Goal: Check status

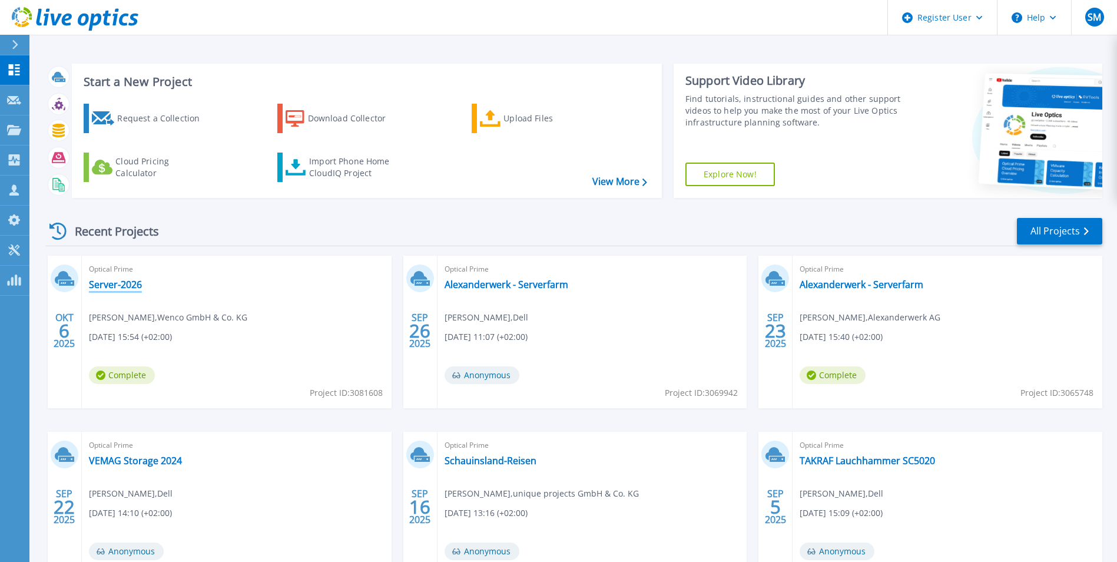
click at [109, 282] on link "Server-2026" at bounding box center [115, 285] width 53 height 12
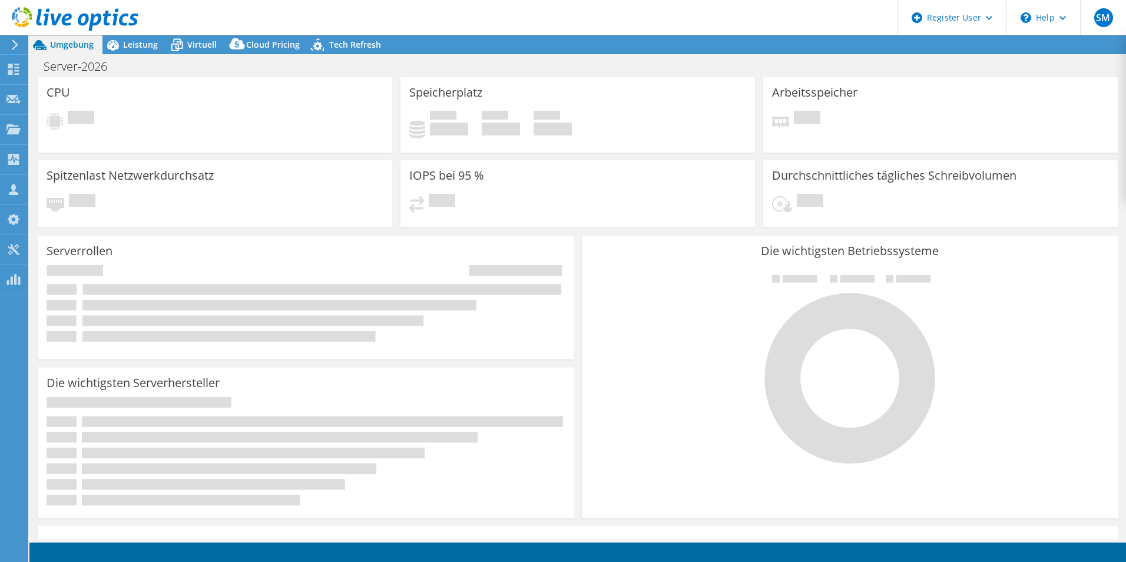
select select "USD"
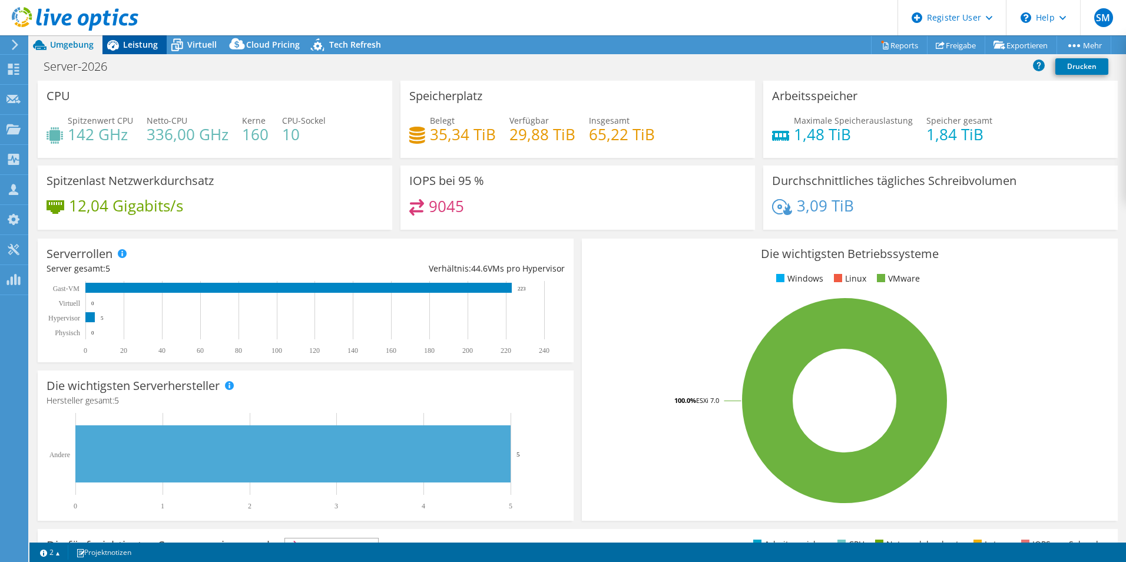
click at [127, 52] on div "Leistung" at bounding box center [134, 44] width 64 height 19
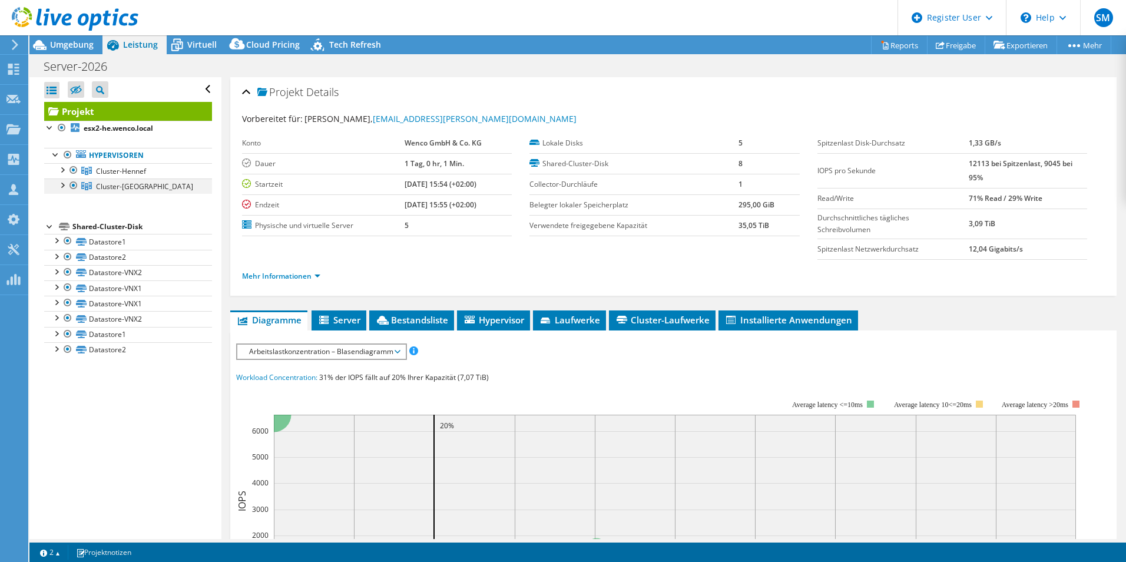
click at [61, 186] on div at bounding box center [62, 184] width 12 height 12
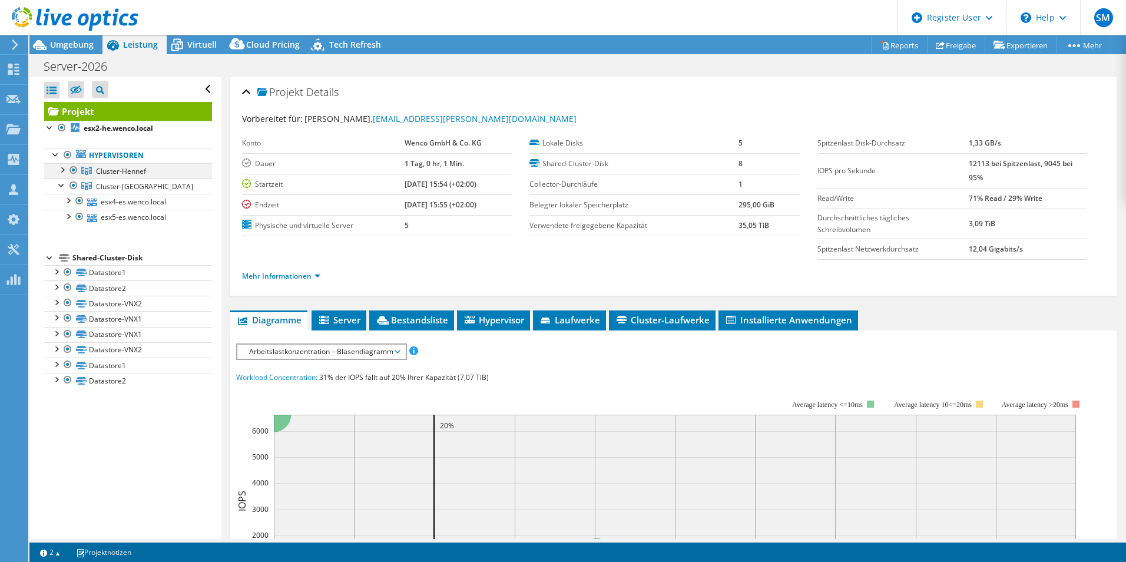
click at [61, 172] on div at bounding box center [62, 169] width 12 height 12
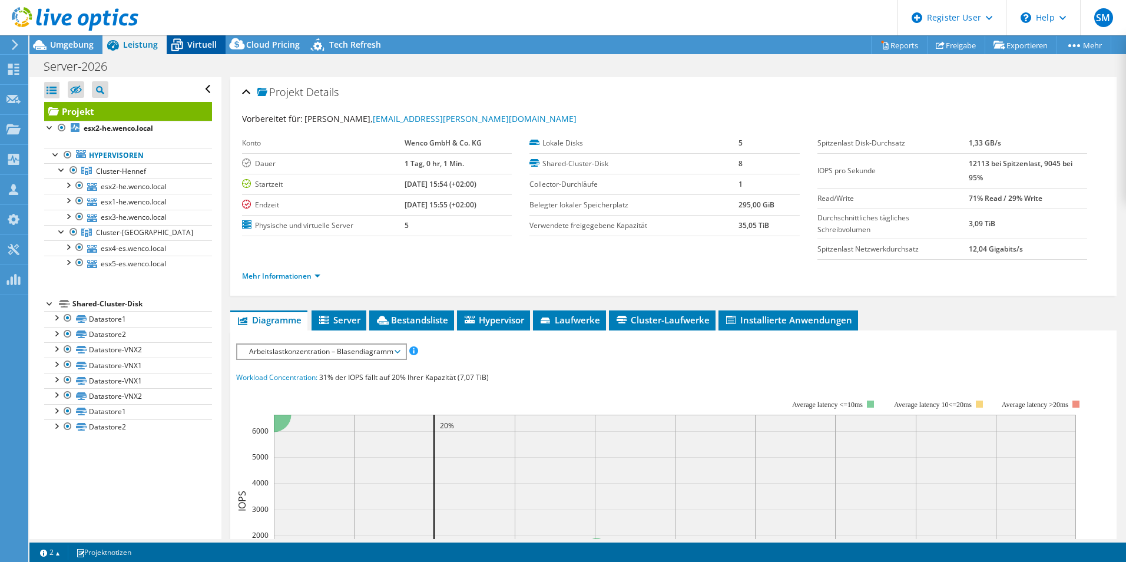
click at [200, 46] on span "Virtuell" at bounding box center [201, 44] width 29 height 11
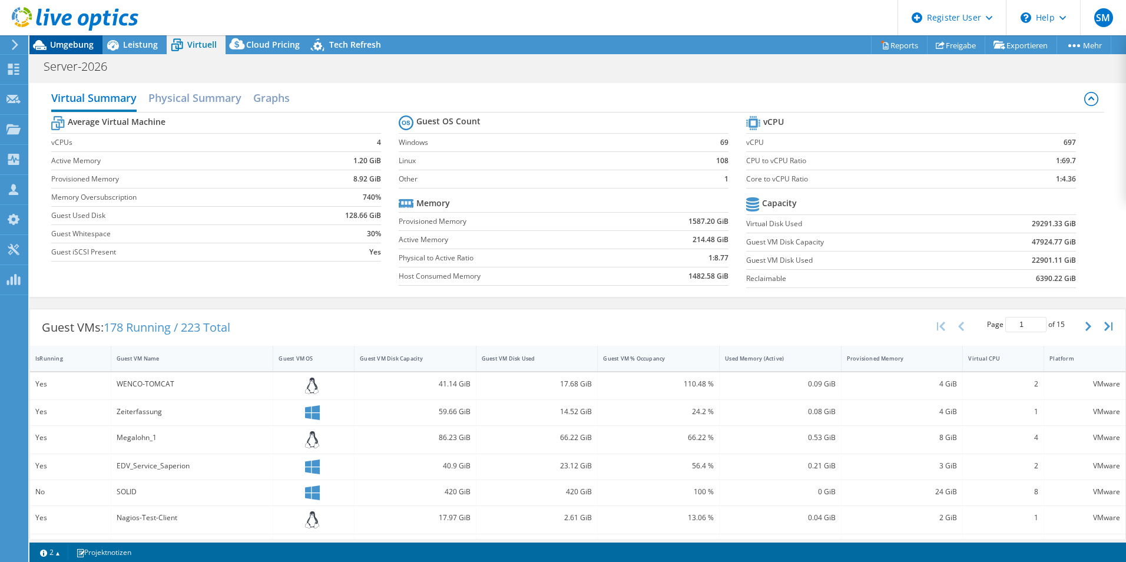
click at [81, 48] on span "Umgebung" at bounding box center [72, 44] width 44 height 11
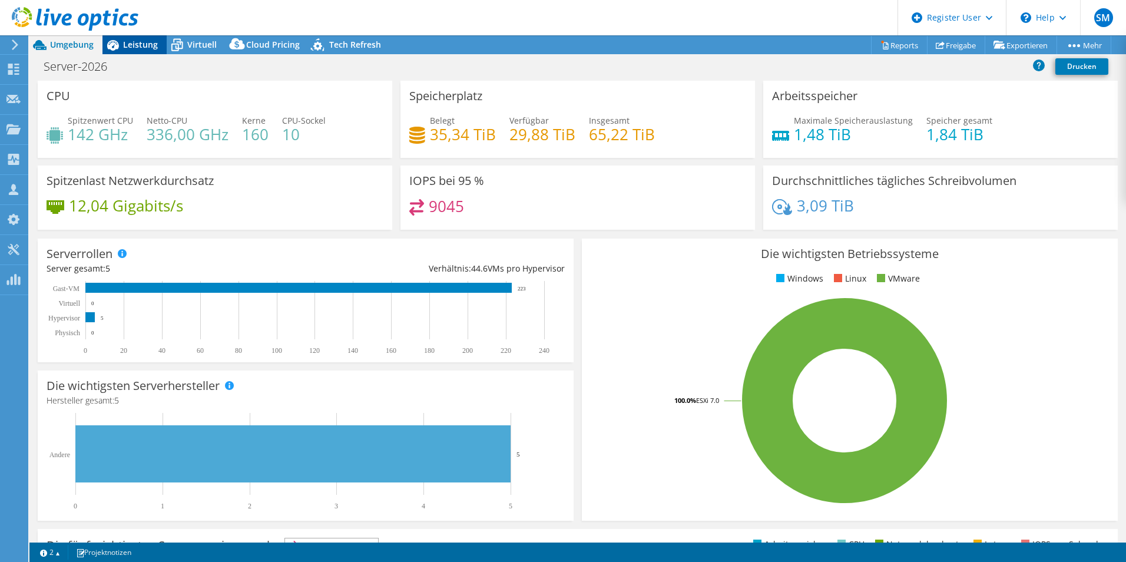
click at [135, 49] on span "Leistung" at bounding box center [140, 44] width 35 height 11
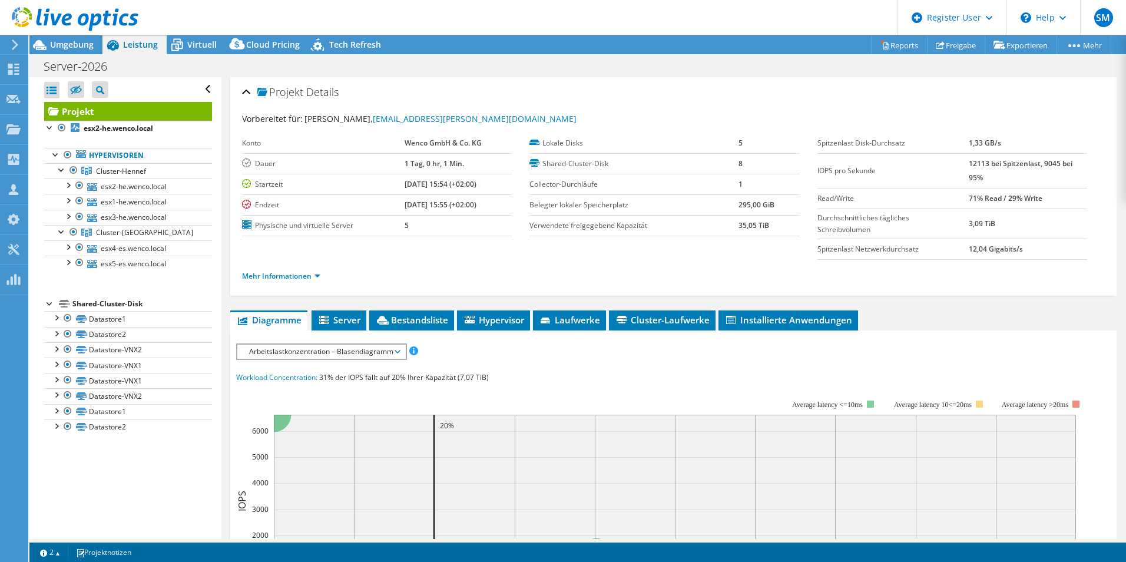
click at [297, 353] on span "Arbeitslastkonzentration – Blasendiagramm" at bounding box center [321, 352] width 156 height 14
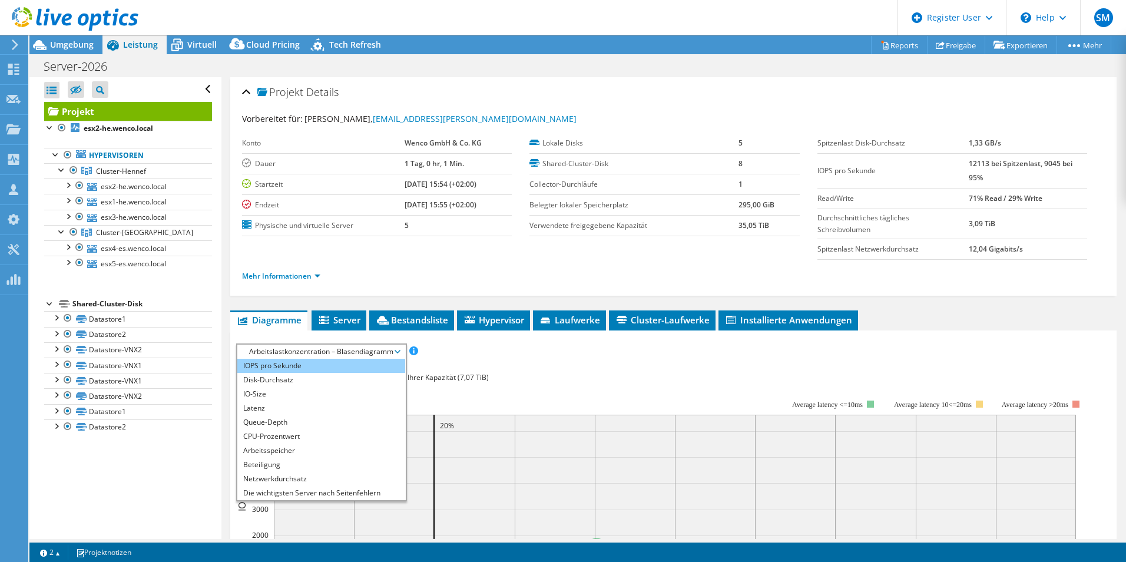
click at [293, 366] on li "IOPS pro Sekunde" at bounding box center [321, 366] width 168 height 14
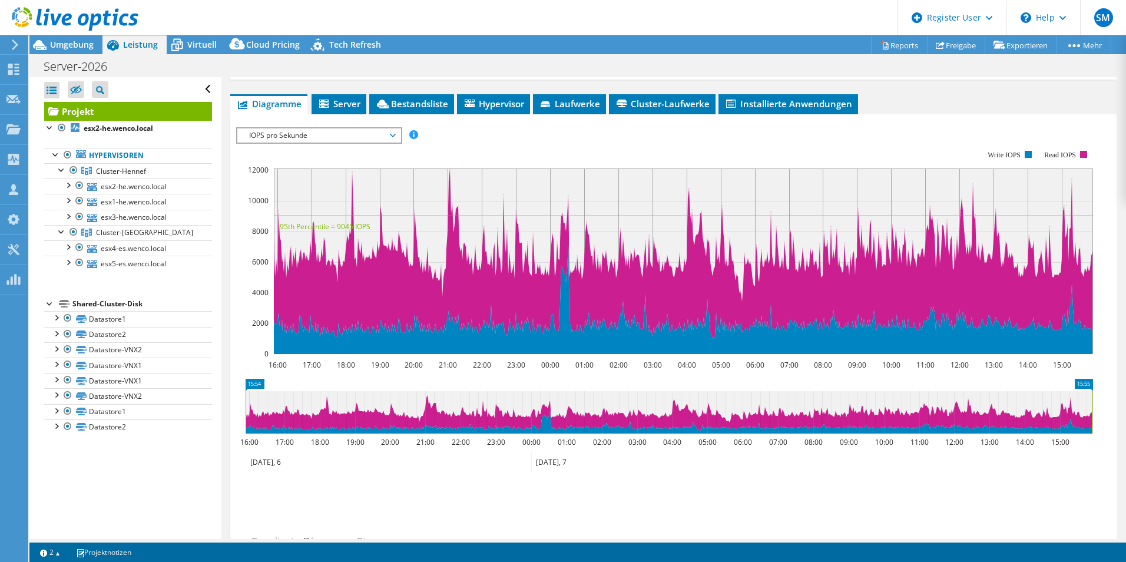
scroll to position [236, 0]
